Goal: Navigation & Orientation: Go to known website

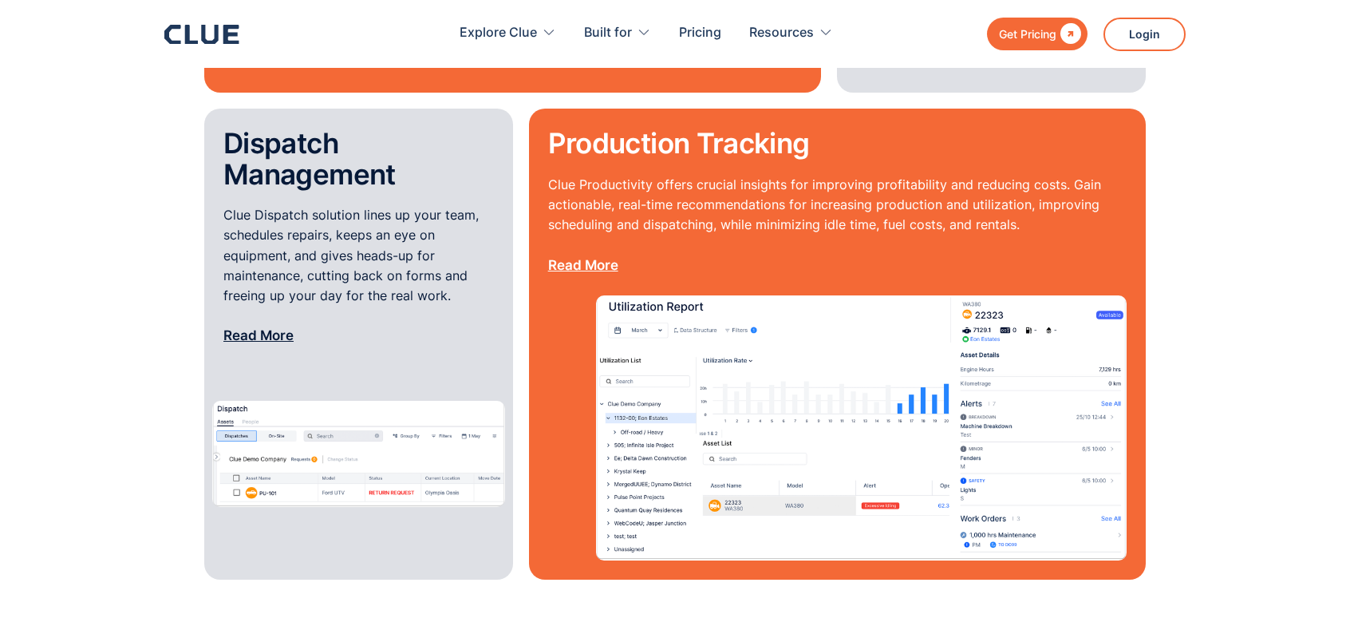
scroll to position [1915, 0]
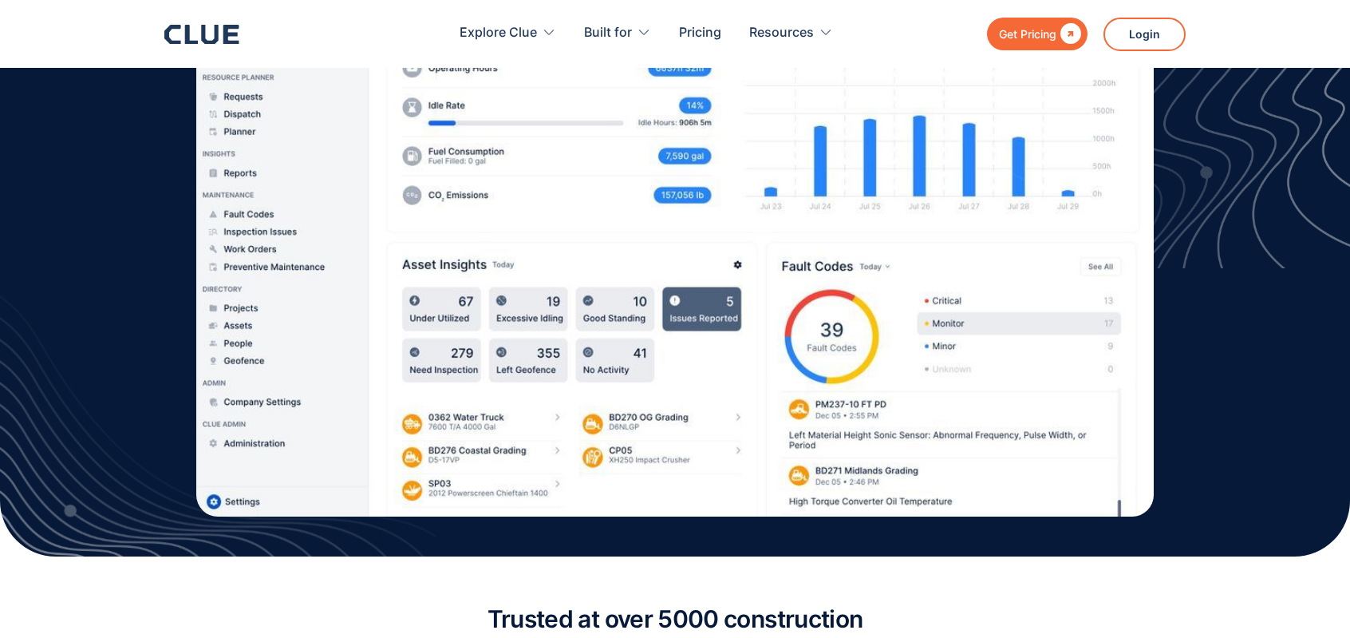
scroll to position [559, 0]
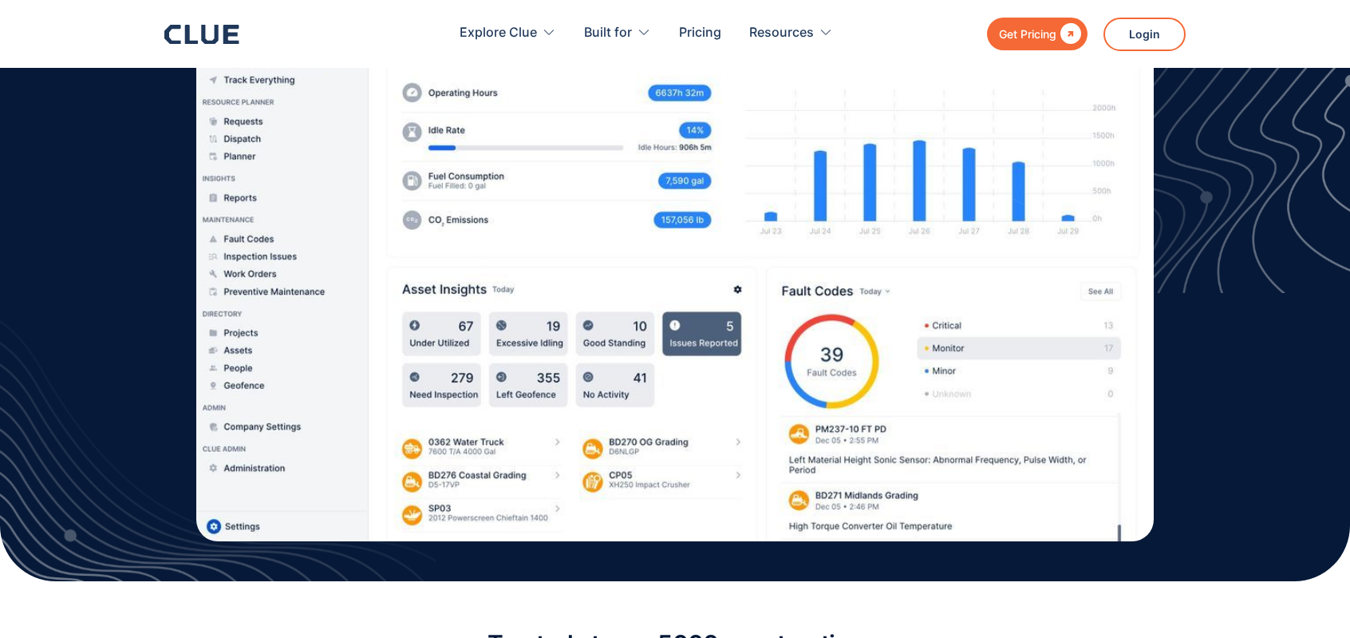
click at [201, 28] on icon at bounding box center [201, 34] width 75 height 19
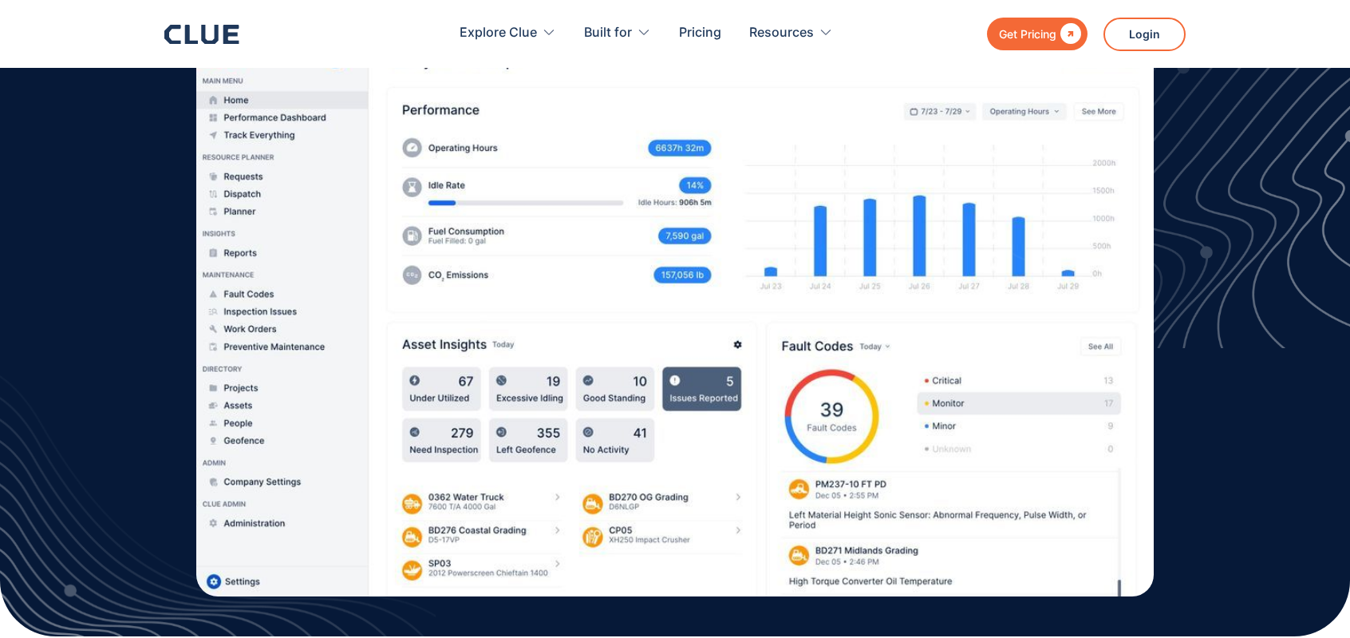
scroll to position [479, 0]
